Goal: Task Accomplishment & Management: Manage account settings

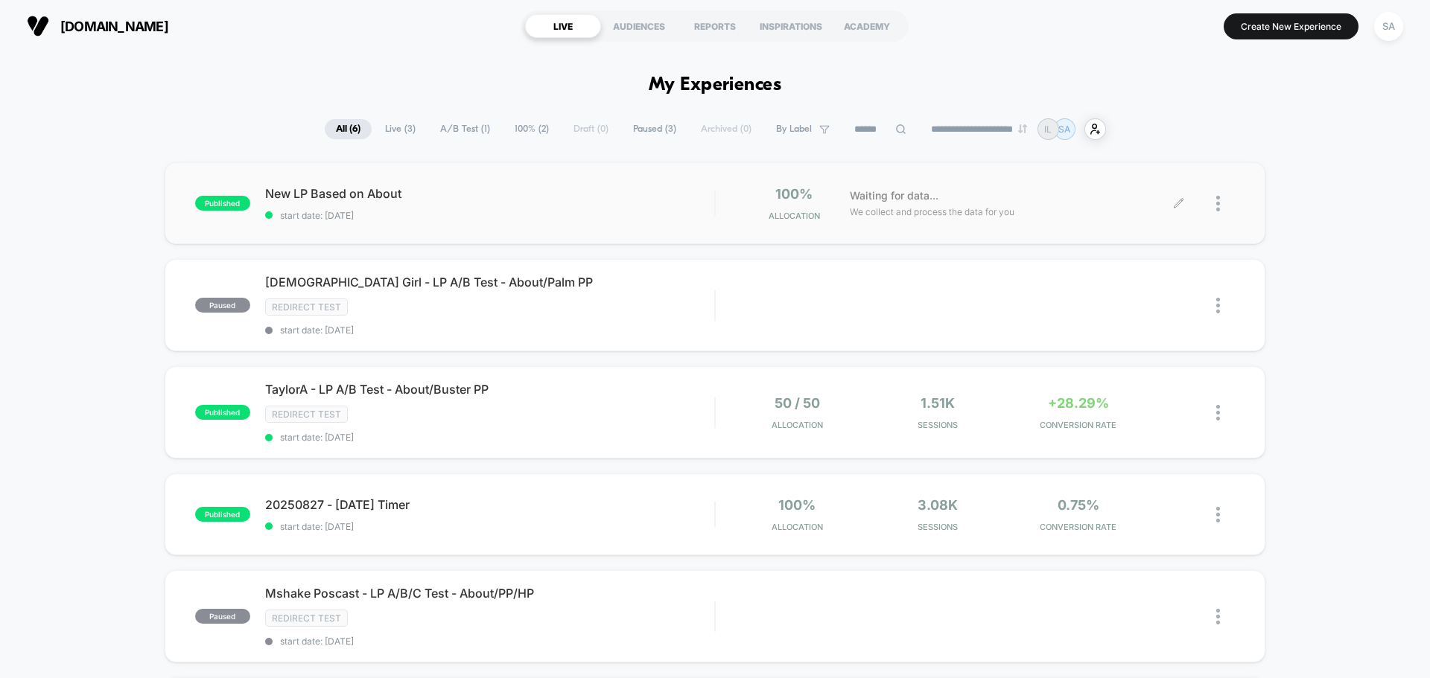
click at [1210, 196] on div at bounding box center [1207, 203] width 56 height 35
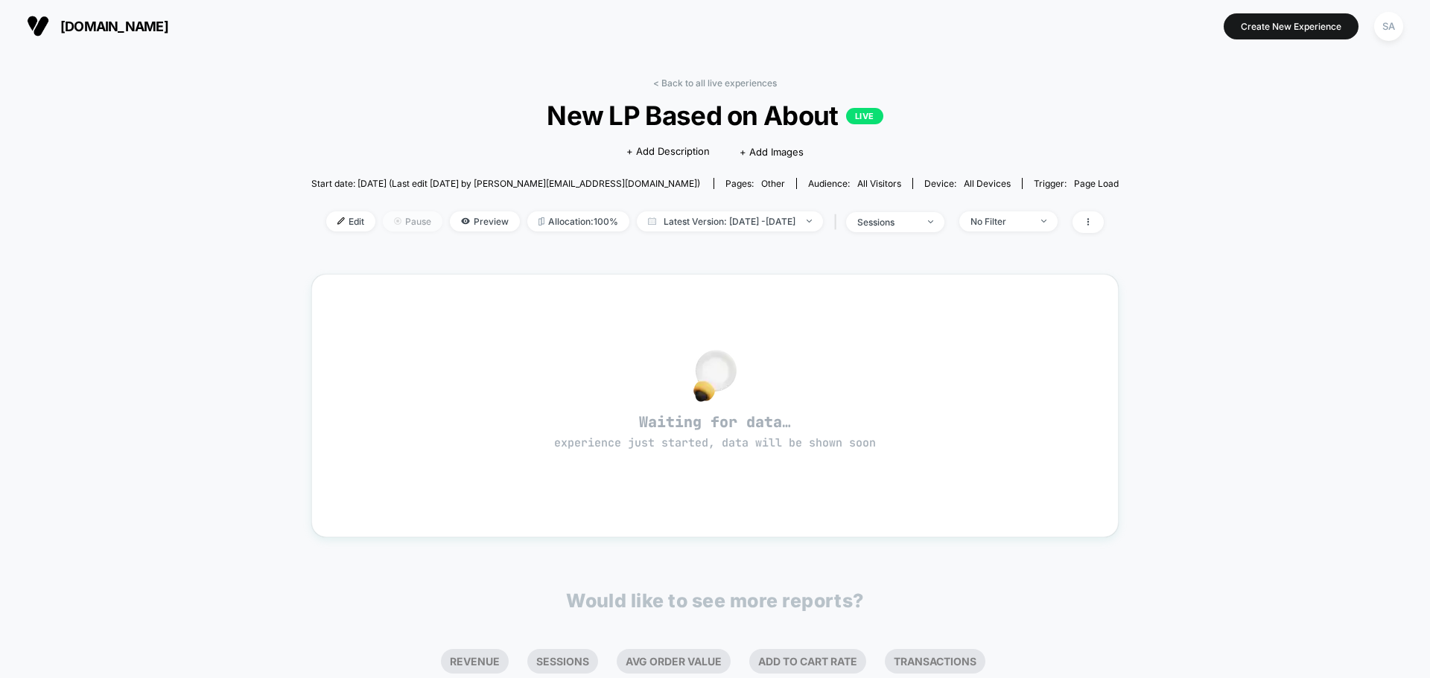
click at [383, 217] on span "Pause" at bounding box center [413, 222] width 60 height 20
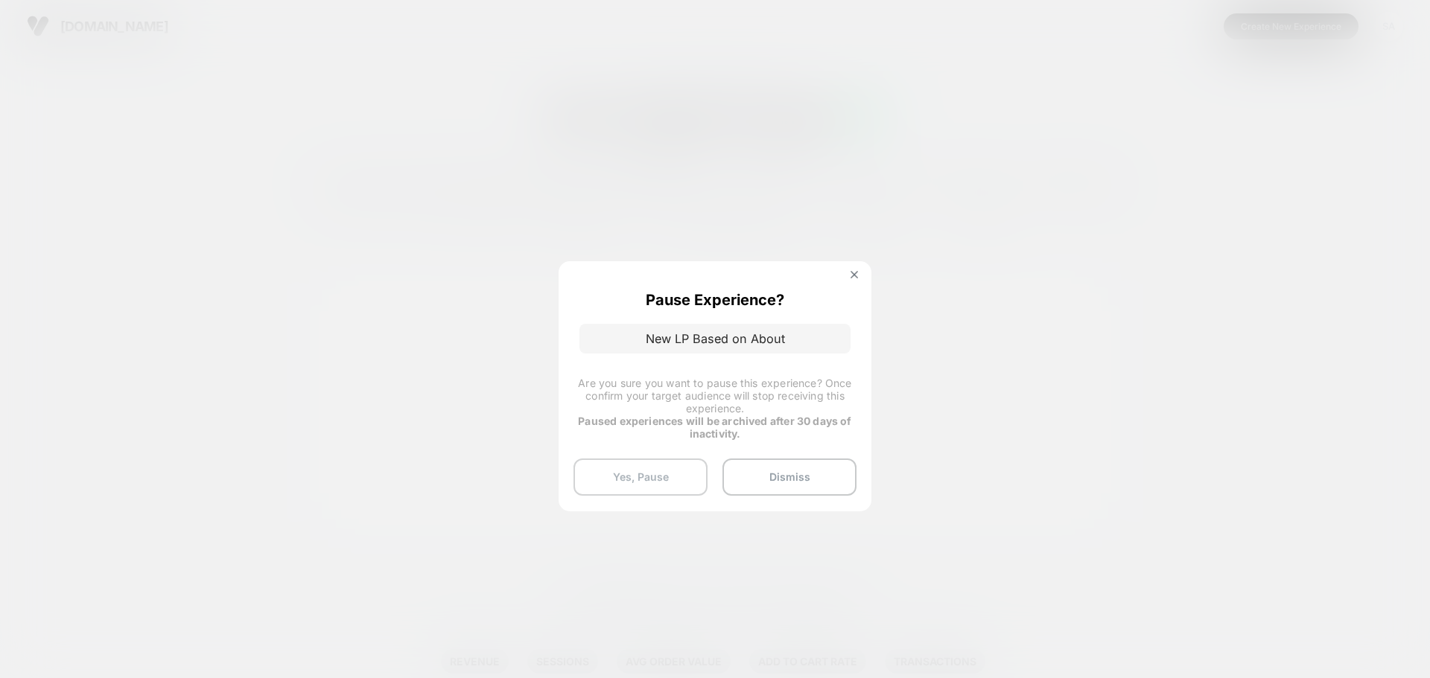
click at [641, 477] on button "Yes, Pause" at bounding box center [640, 477] width 134 height 37
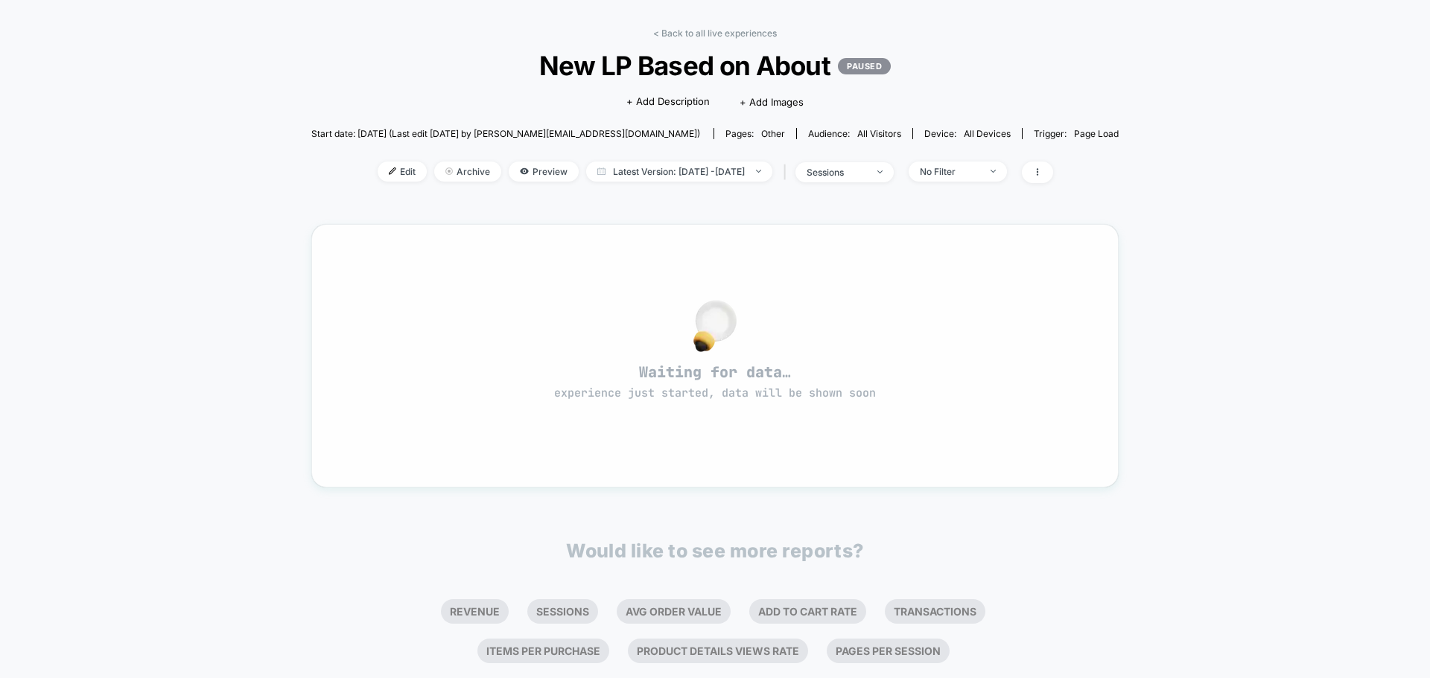
scroll to position [74, 0]
